Goal: Information Seeking & Learning: Learn about a topic

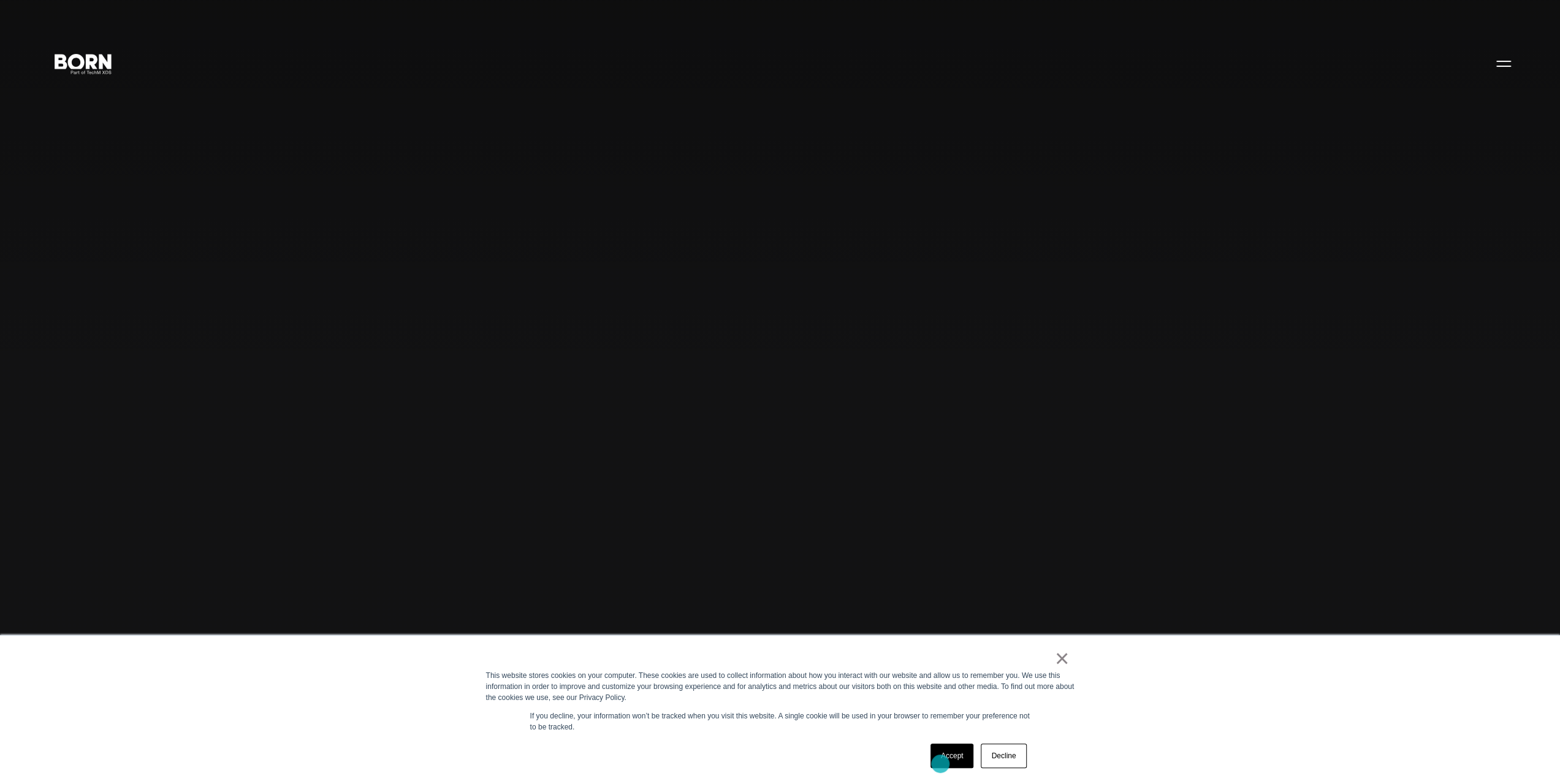
click at [940, 764] on link "Accept" at bounding box center [952, 755] width 43 height 24
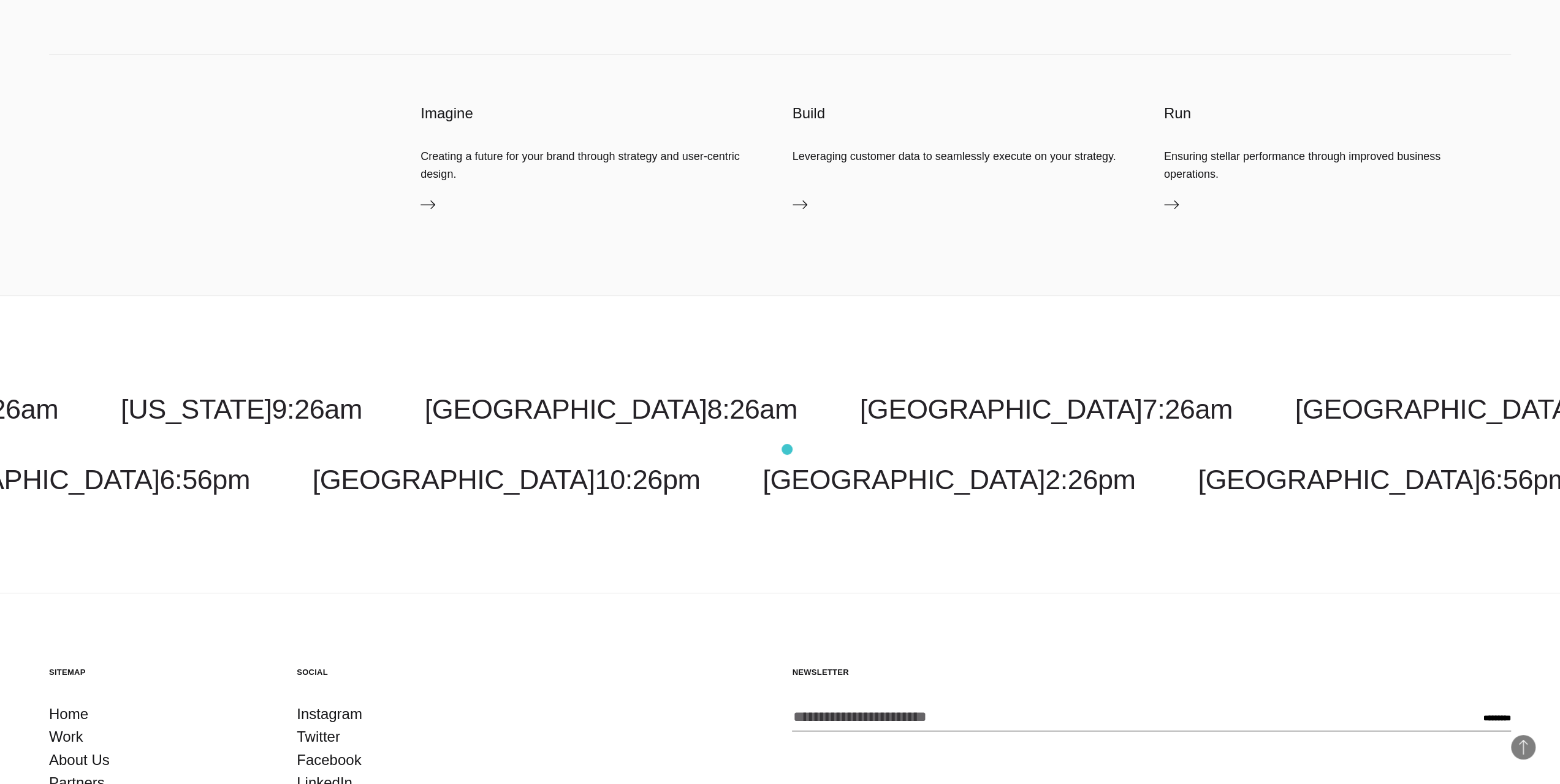
scroll to position [5003, 0]
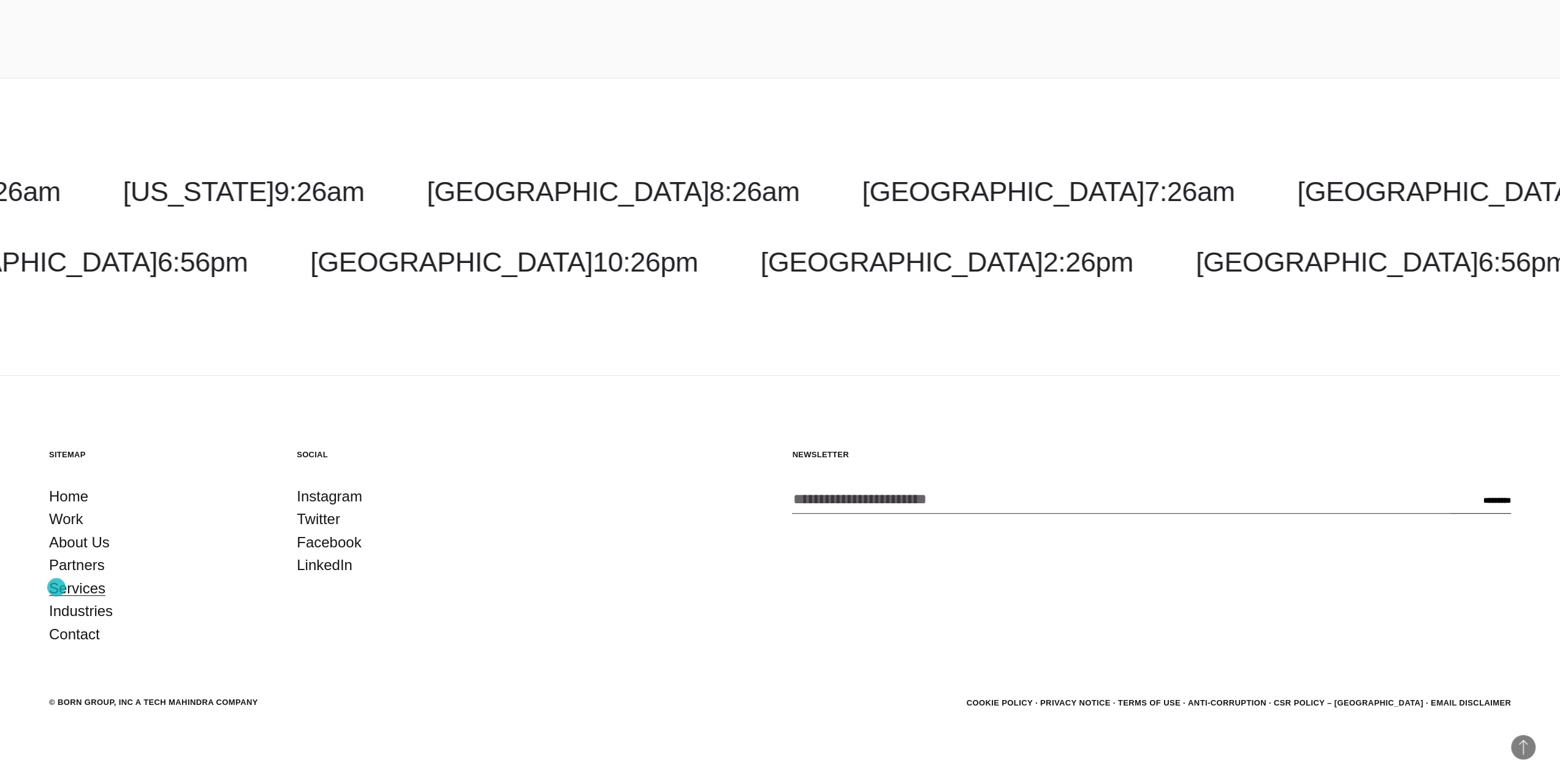
click at [57, 587] on link "Services" at bounding box center [77, 589] width 57 height 24
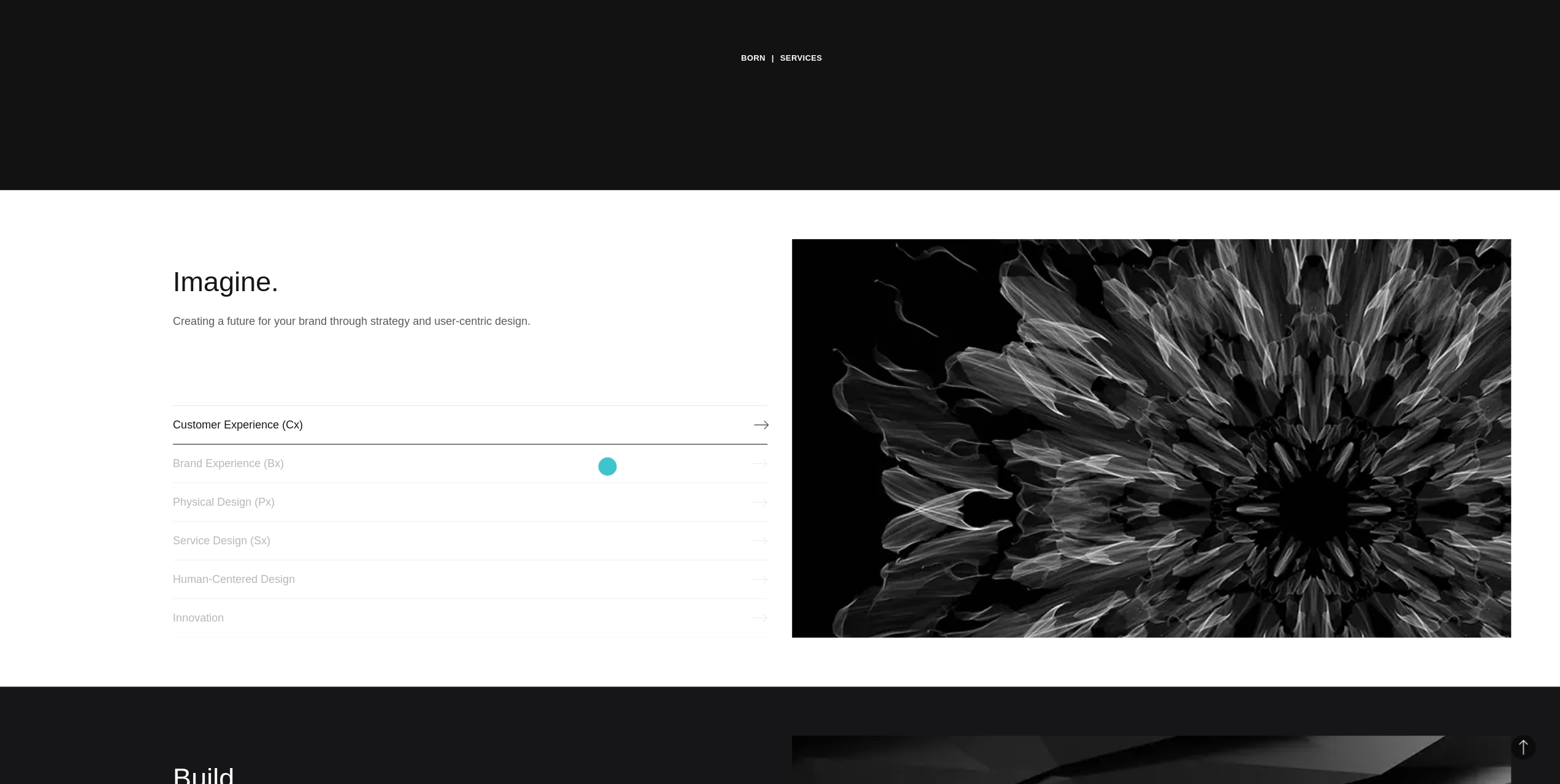
scroll to position [613, 0]
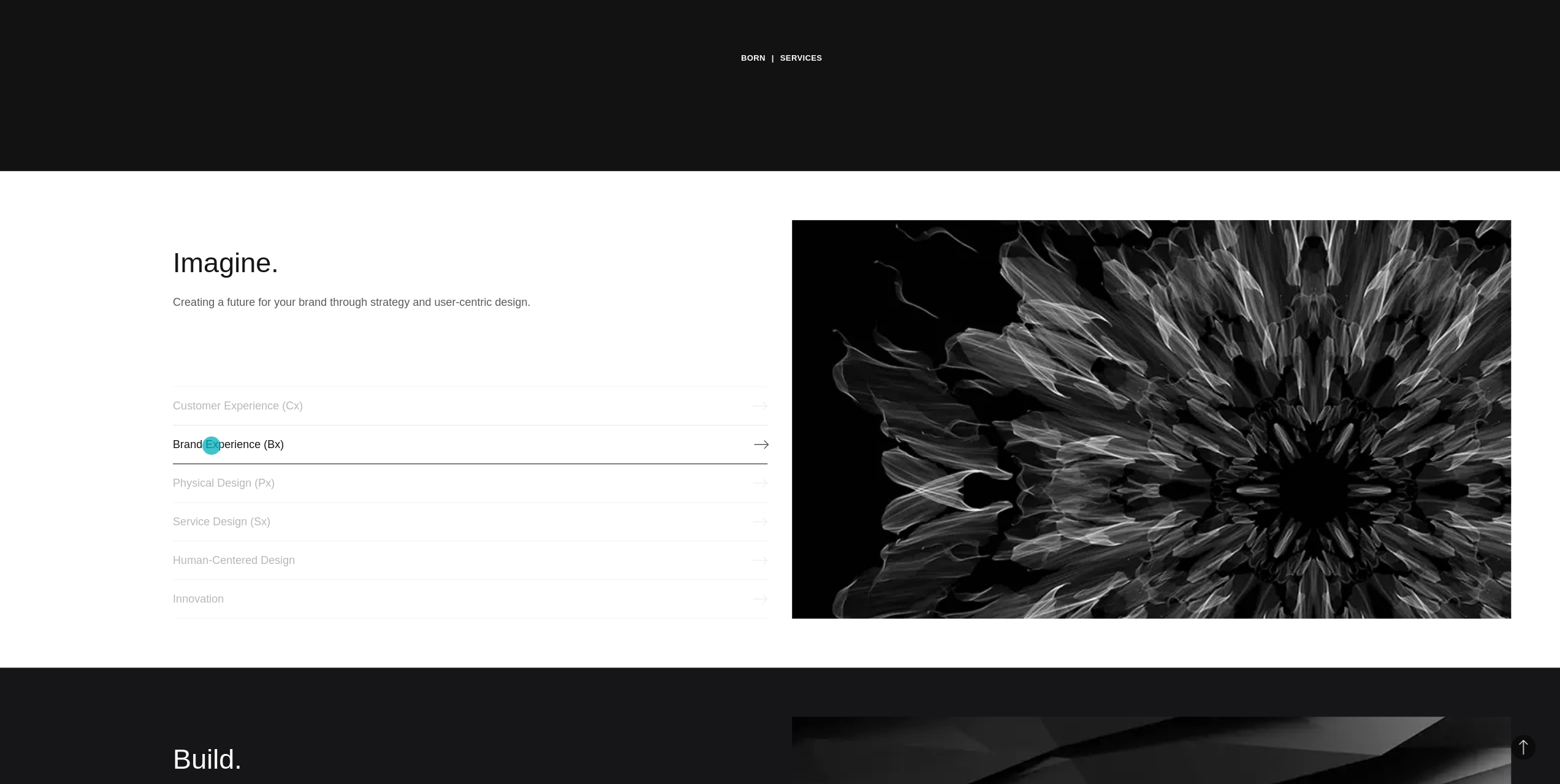
click at [211, 445] on link "Brand Experience (Bx)" at bounding box center [470, 444] width 595 height 39
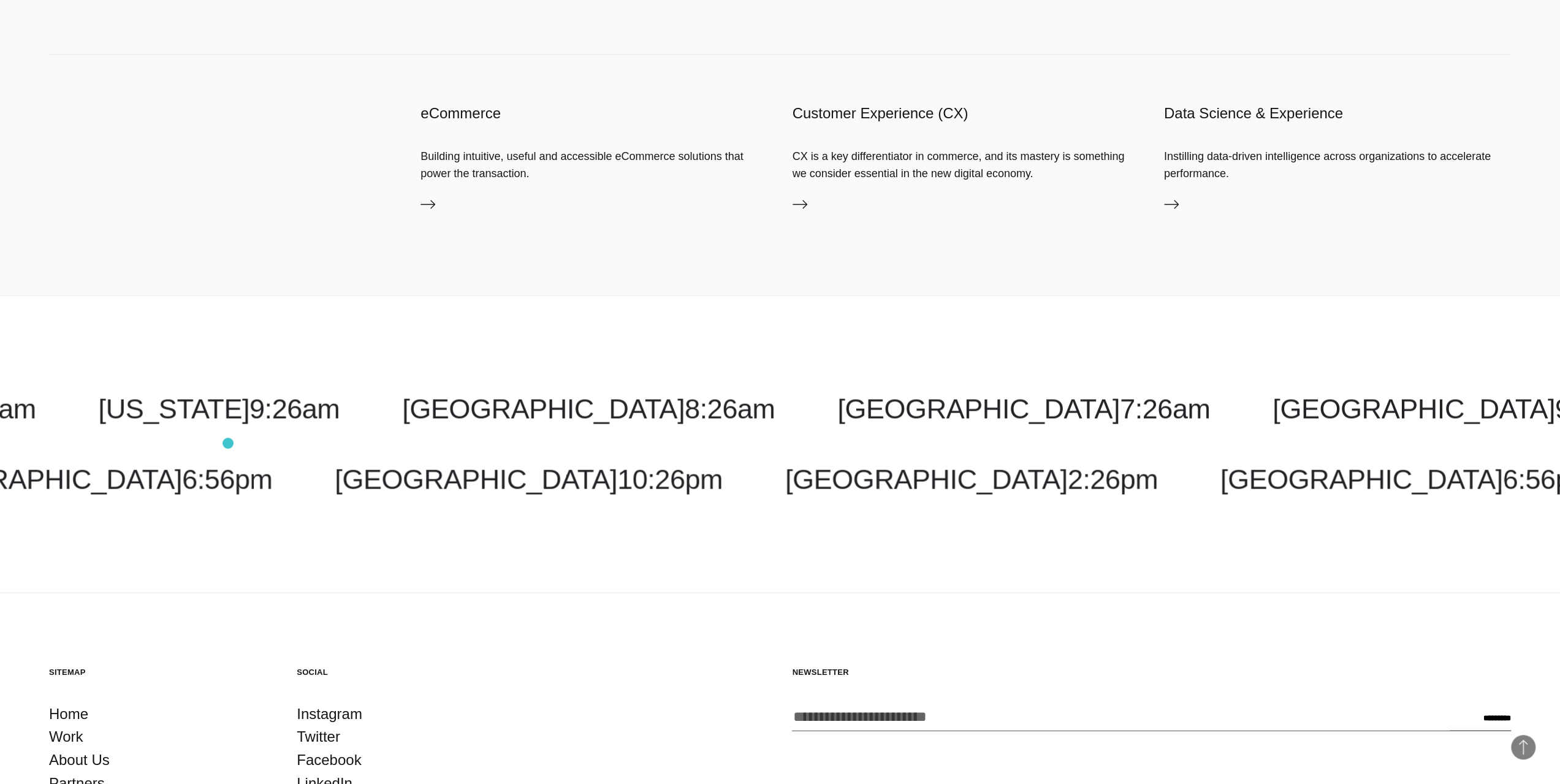
scroll to position [2276, 0]
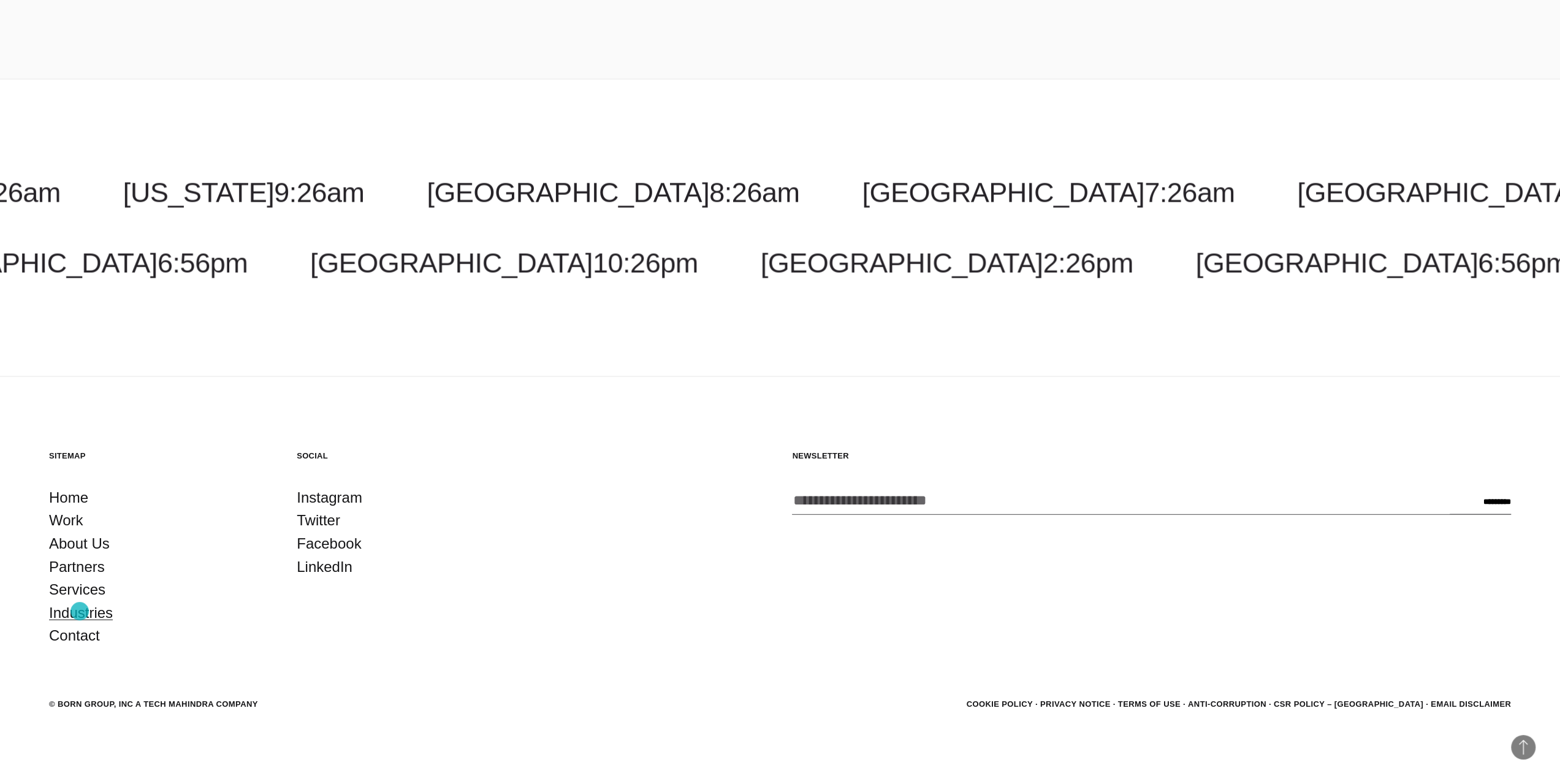
click at [80, 611] on link "Industries" at bounding box center [81, 612] width 64 height 24
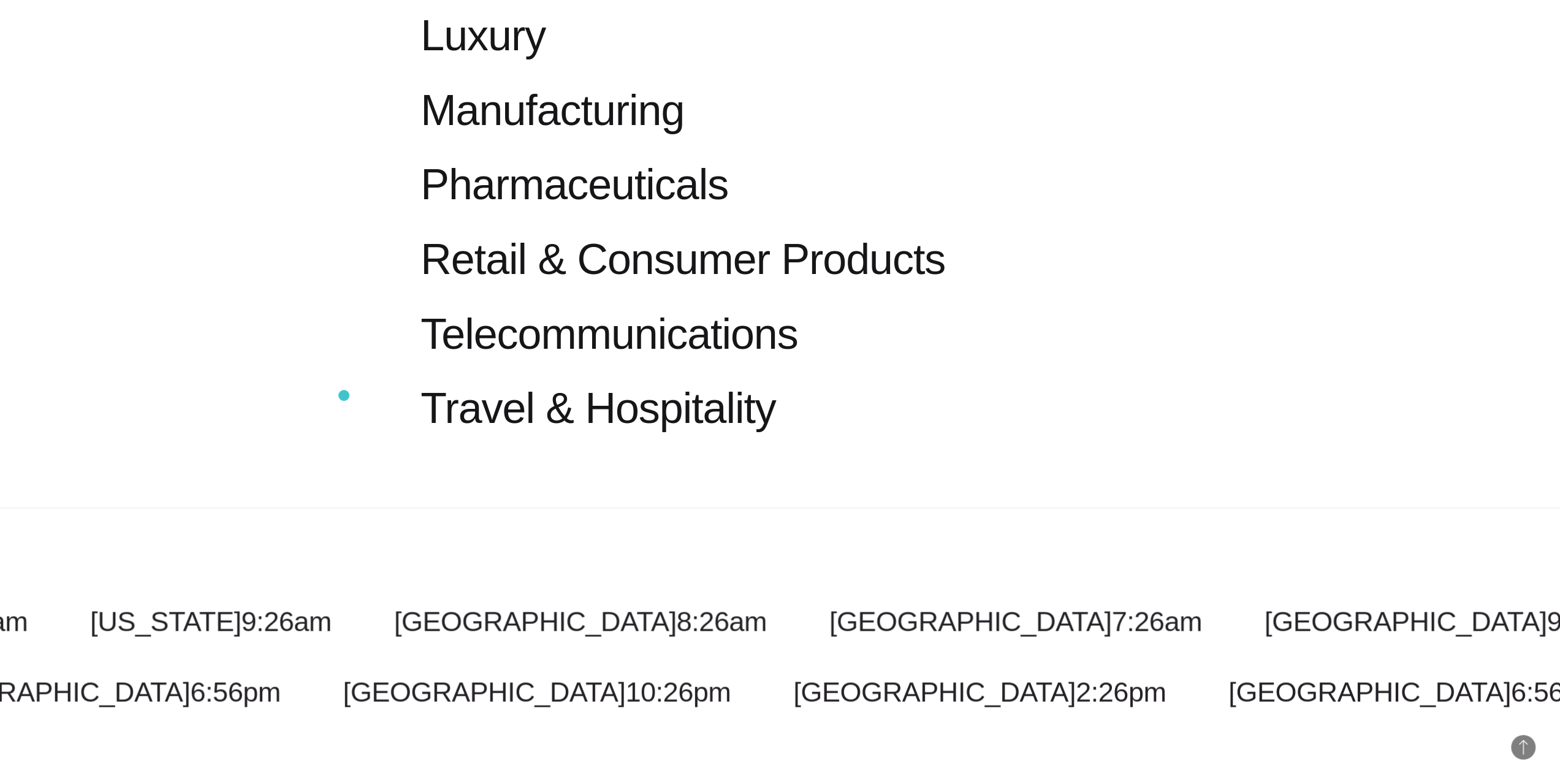
scroll to position [1717, 0]
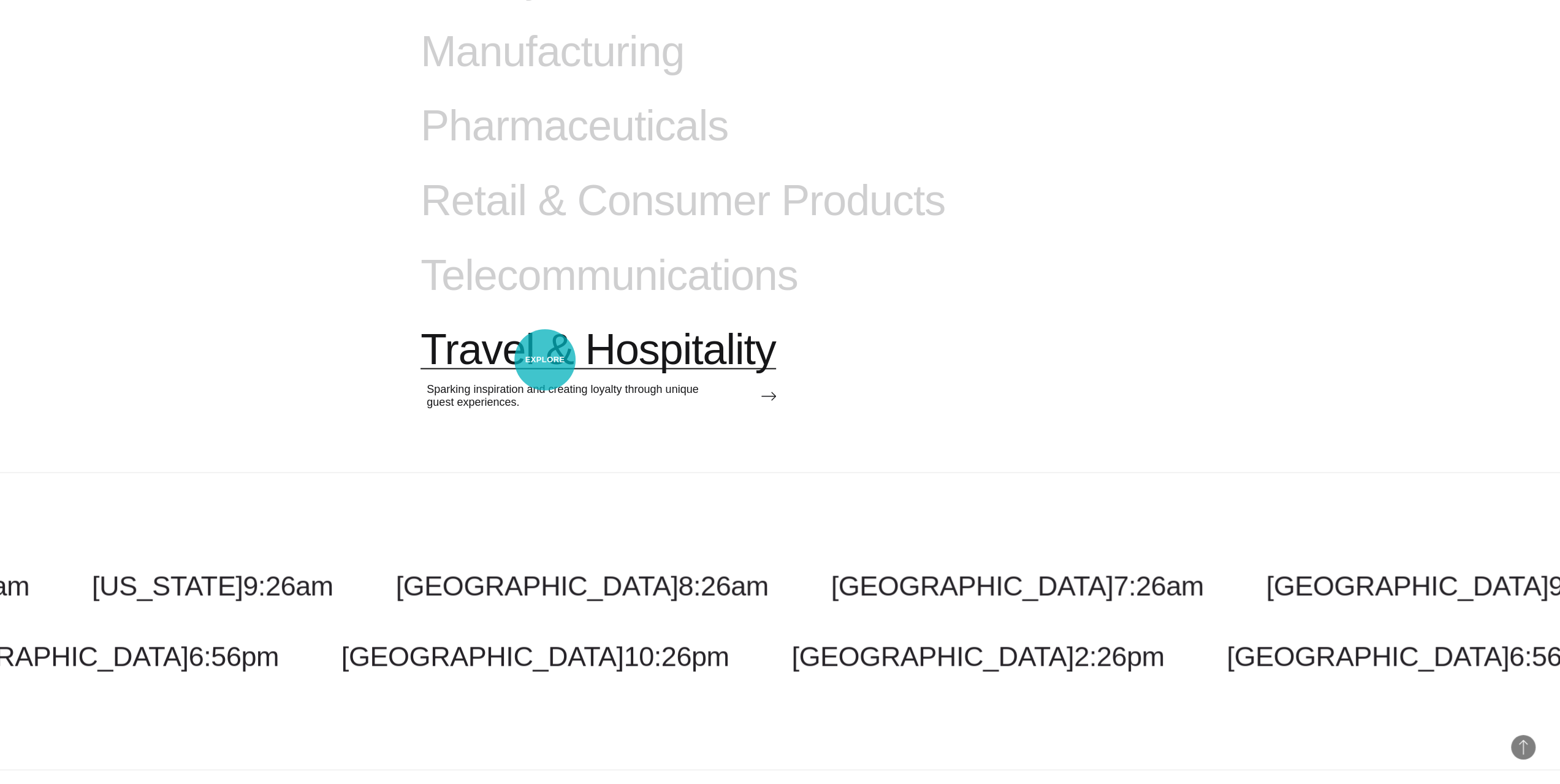
click at [545, 360] on span "Travel & Hospitality" at bounding box center [598, 350] width 355 height 50
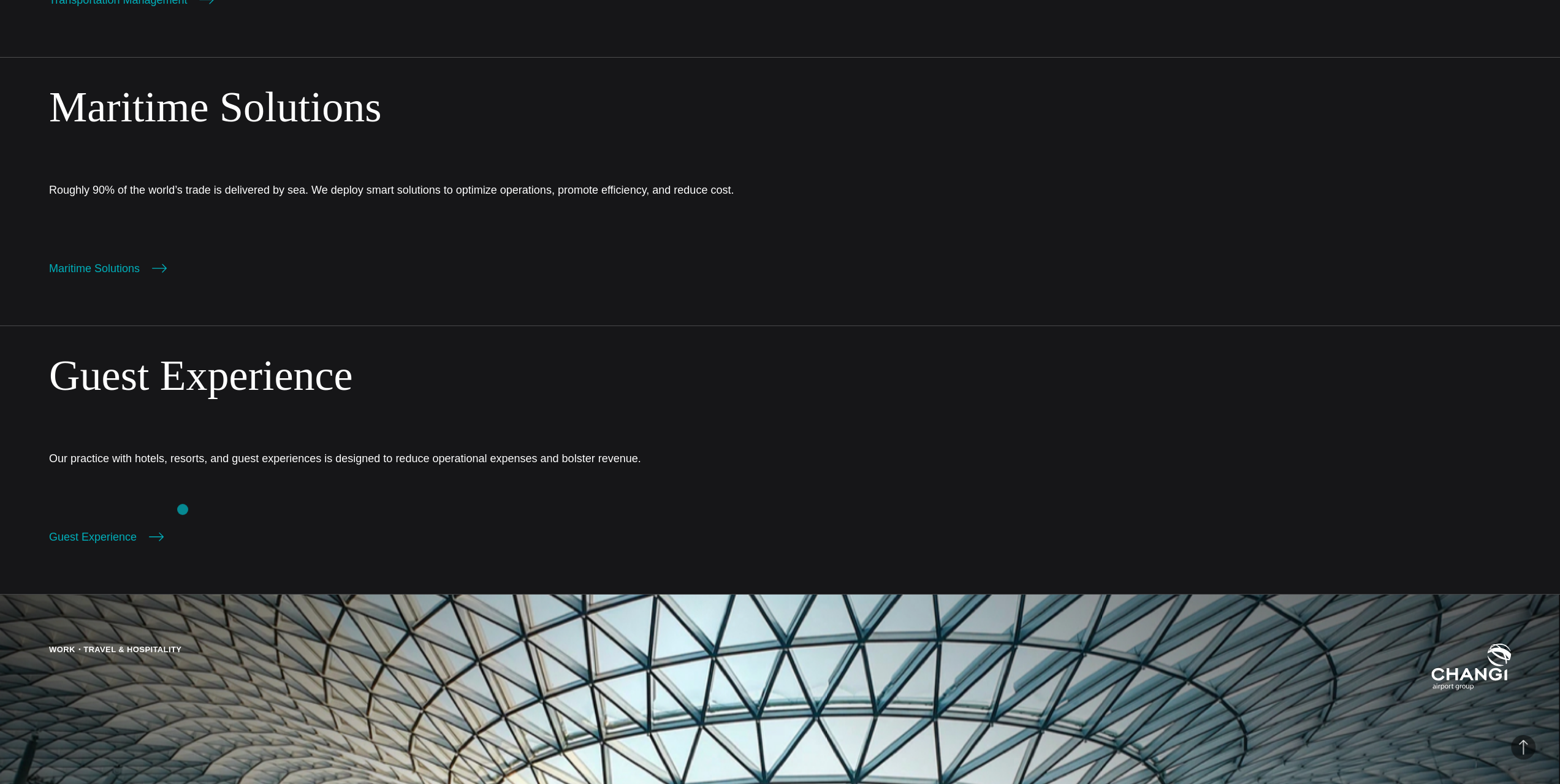
scroll to position [2697, 0]
click at [86, 536] on link "Guest Experience" at bounding box center [107, 535] width 115 height 17
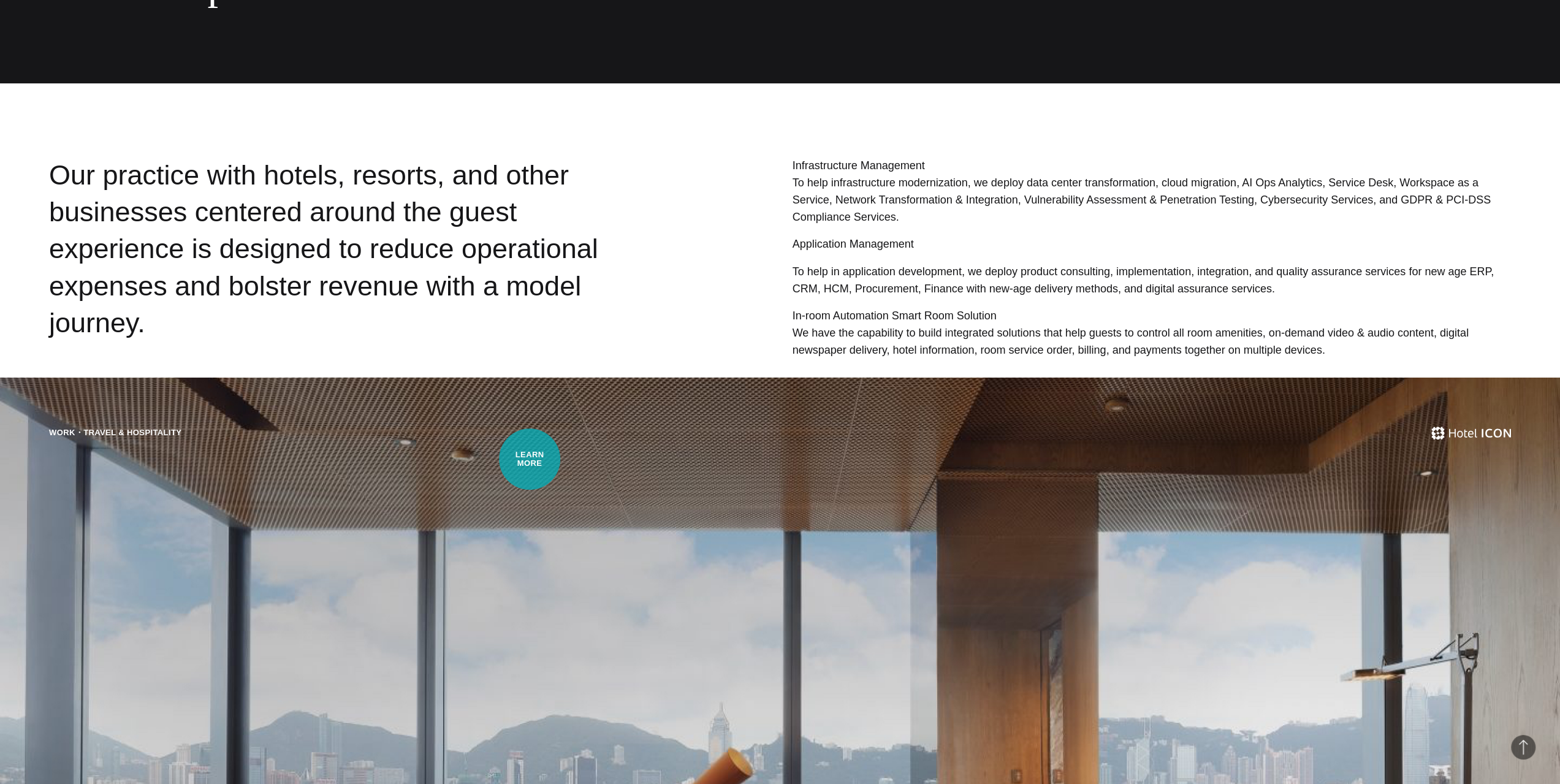
scroll to position [163, 0]
